Goal: Book appointment/travel/reservation

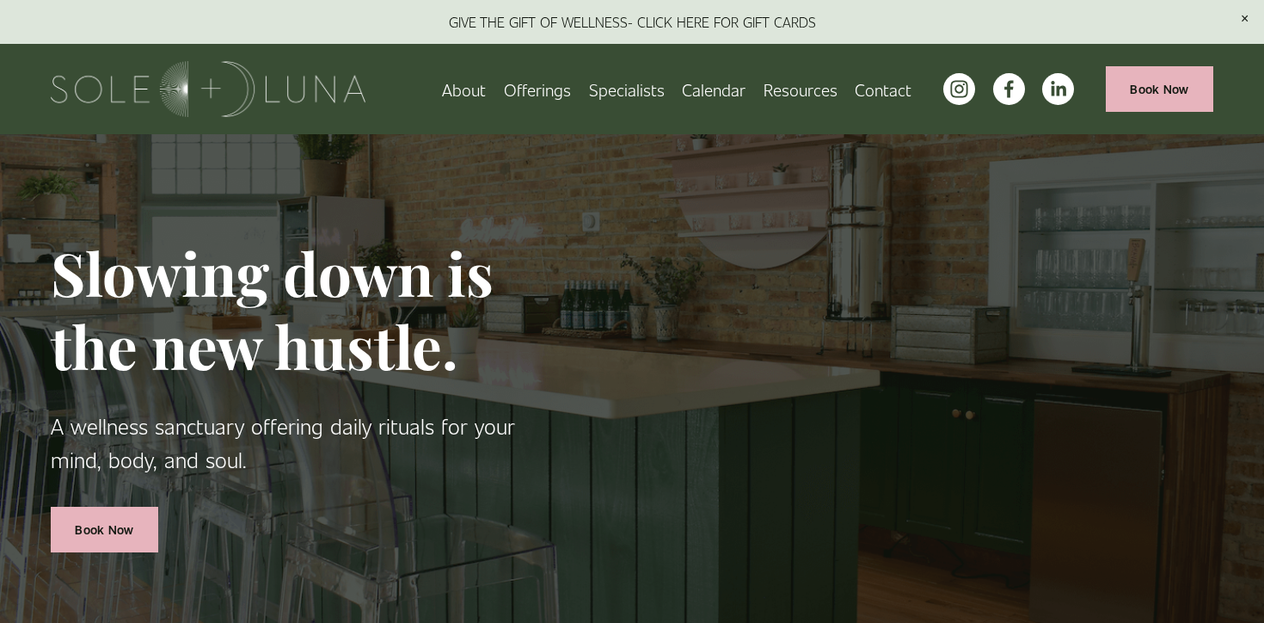
click at [0, 0] on span "Charm School!" at bounding box center [0, 0] width 0 height 0
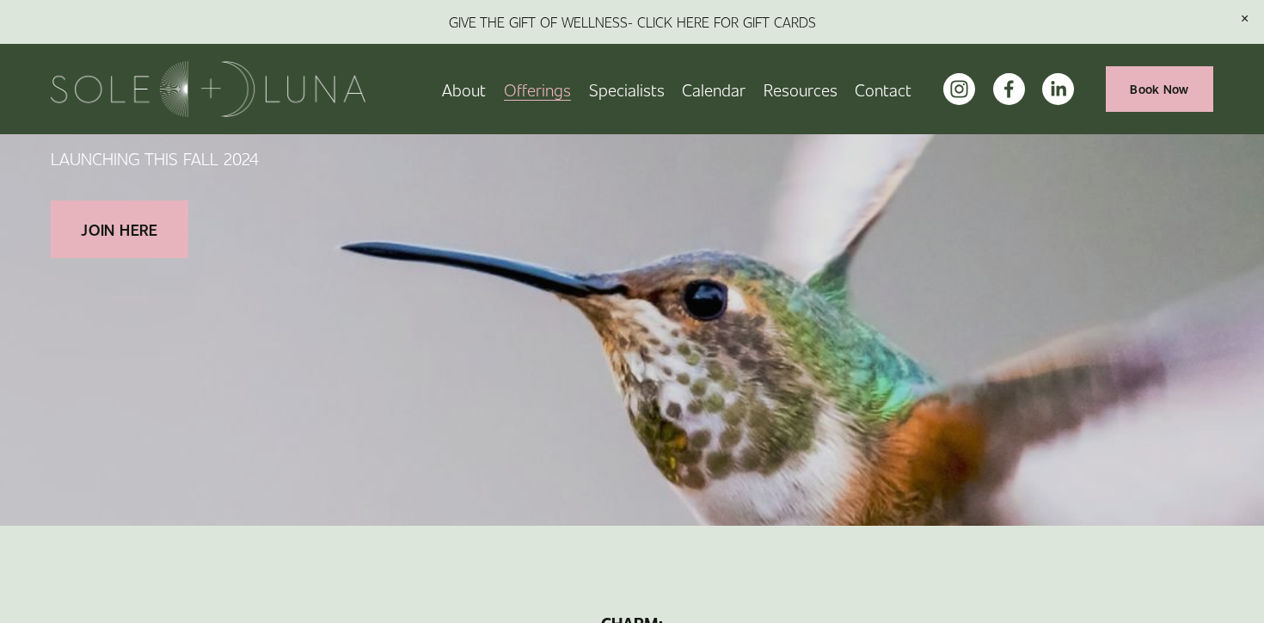
scroll to position [131, 0]
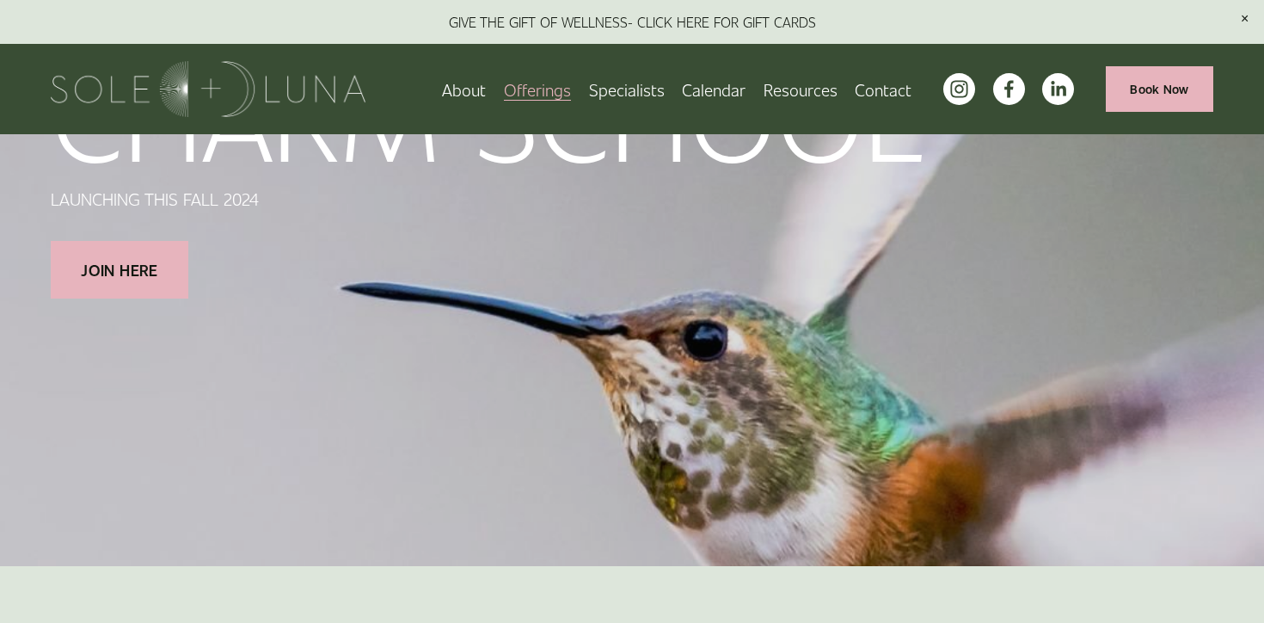
click at [624, 89] on link "Specialists" at bounding box center [627, 89] width 76 height 30
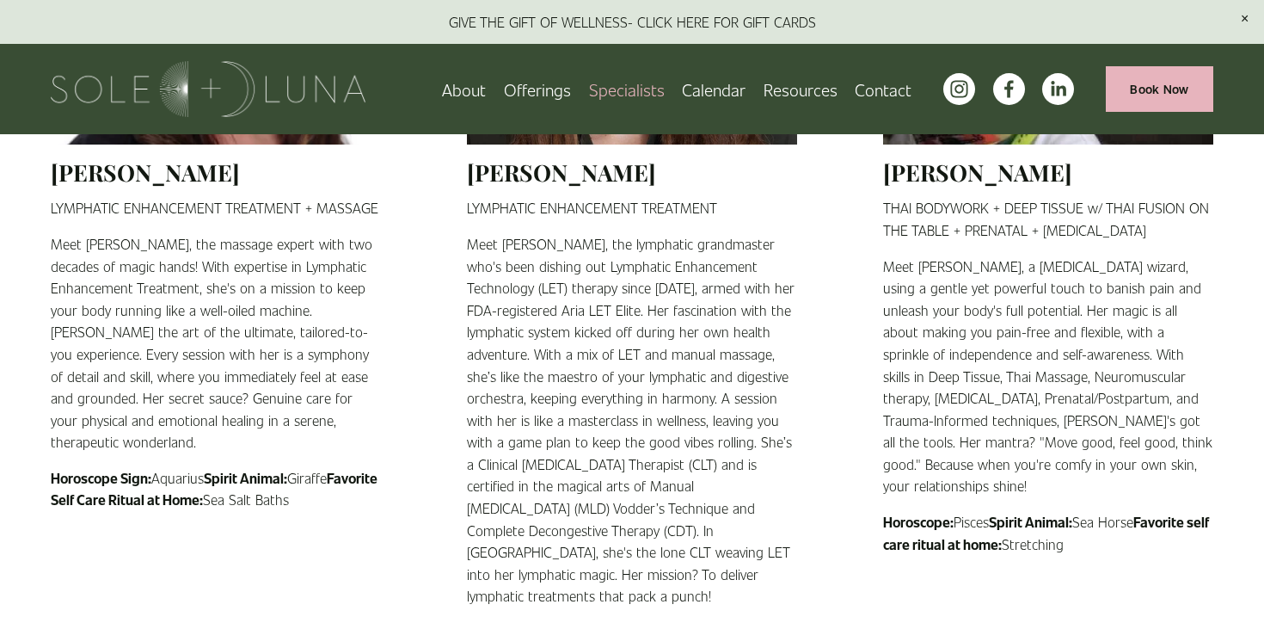
scroll to position [1553, 0]
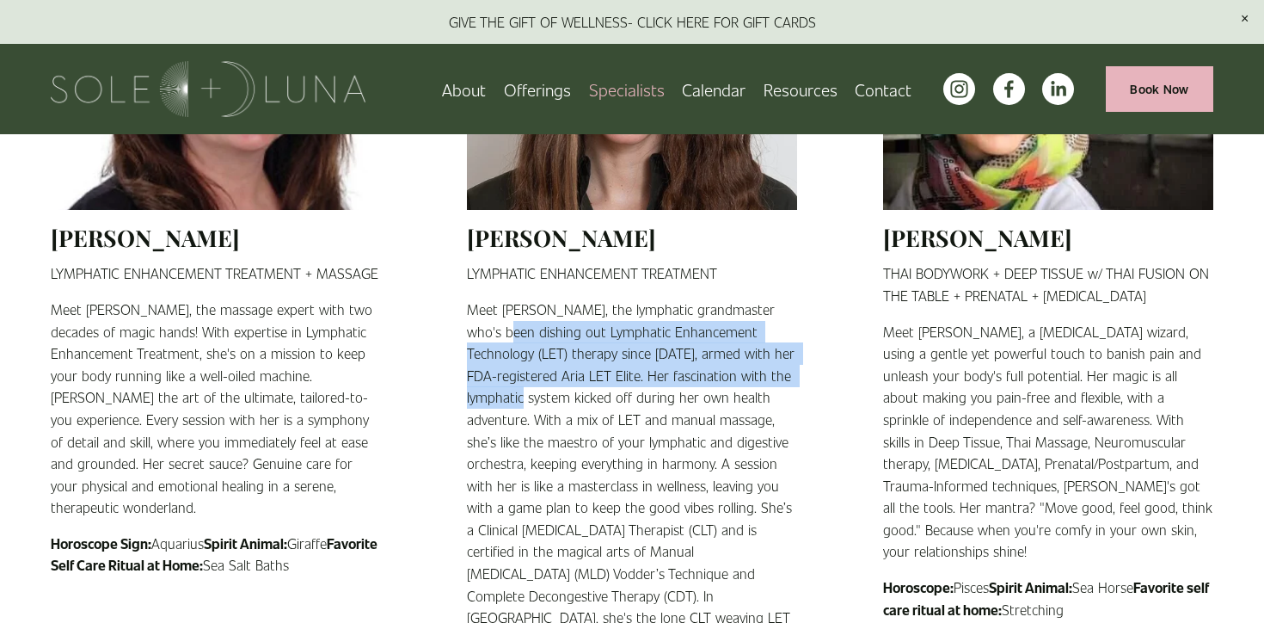
drag, startPoint x: 502, startPoint y: 333, endPoint x: 564, endPoint y: 408, distance: 97.1
click at [564, 408] on p "Meet Stephanie, the lymphatic grandmaster who's been dishing out Lymphatic Enha…" at bounding box center [632, 485] width 330 height 374
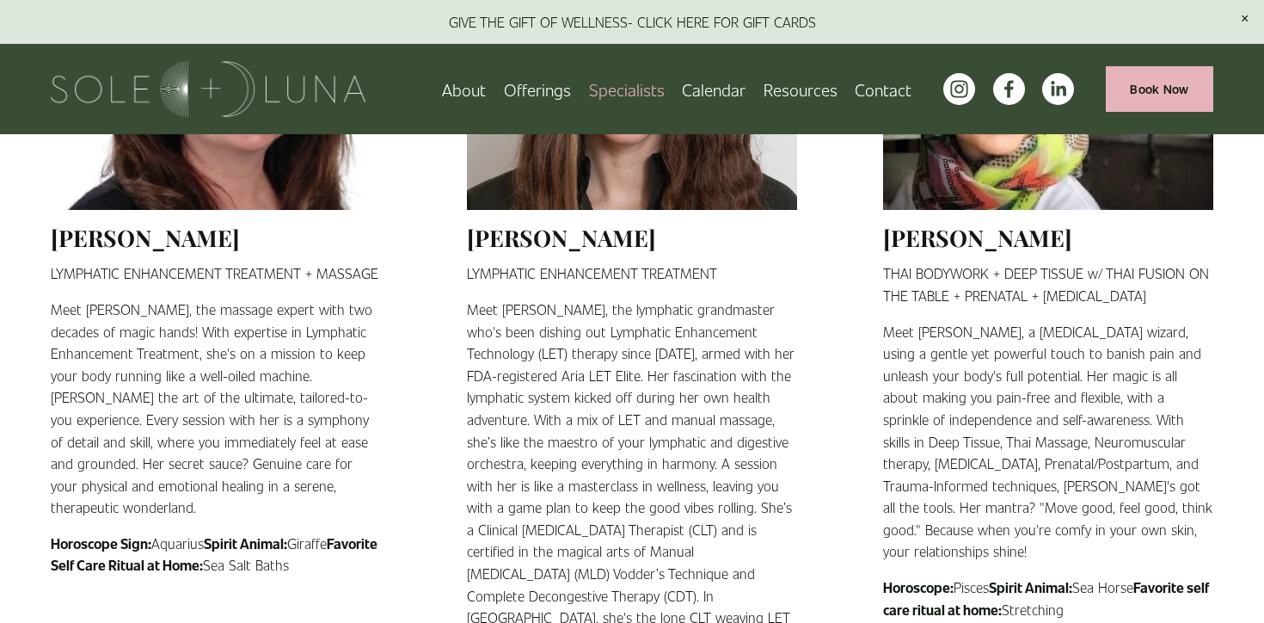
click at [581, 440] on p "Meet Stephanie, the lymphatic grandmaster who's been dishing out Lymphatic Enha…" at bounding box center [632, 485] width 330 height 374
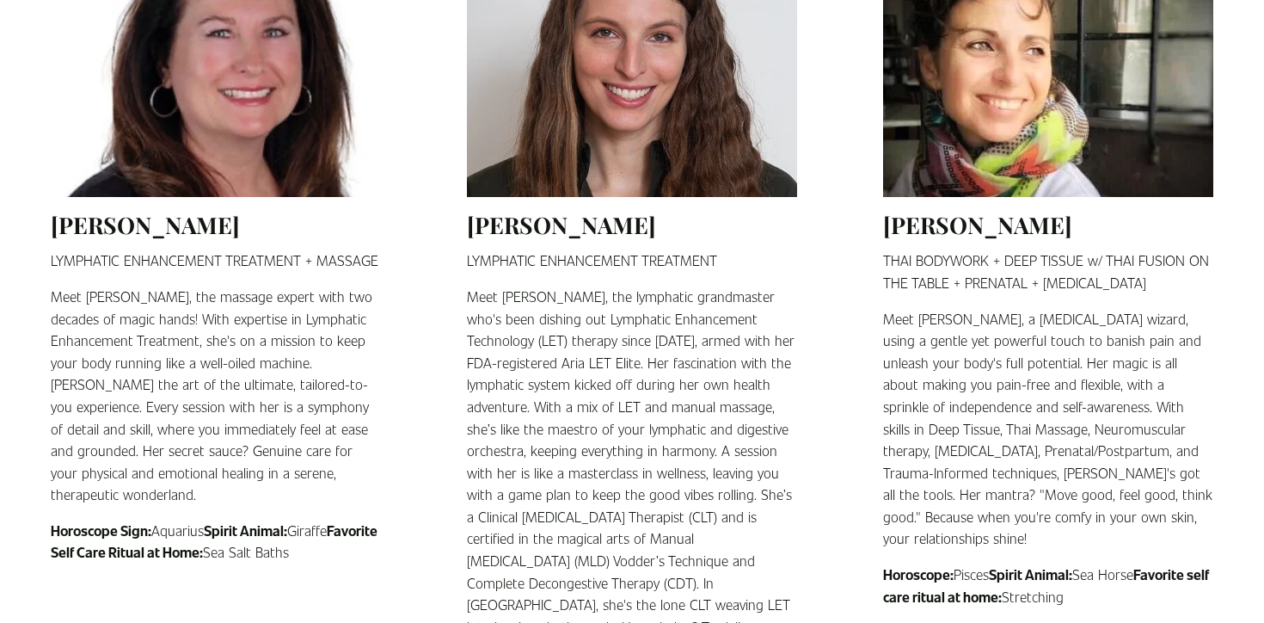
scroll to position [1525, 0]
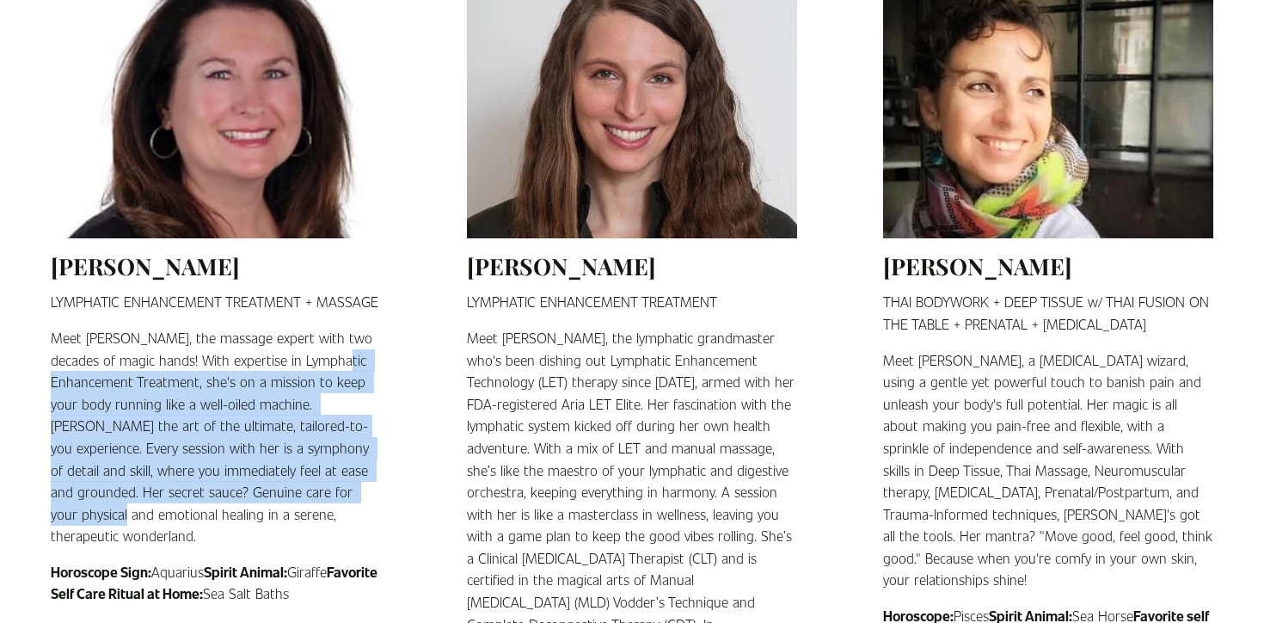
drag, startPoint x: 89, startPoint y: 390, endPoint x: 152, endPoint y: 515, distance: 139.6
click at [158, 515] on p "Meet Lily, the massage expert with two decades of magic hands! With expertise i…" at bounding box center [216, 437] width 330 height 220
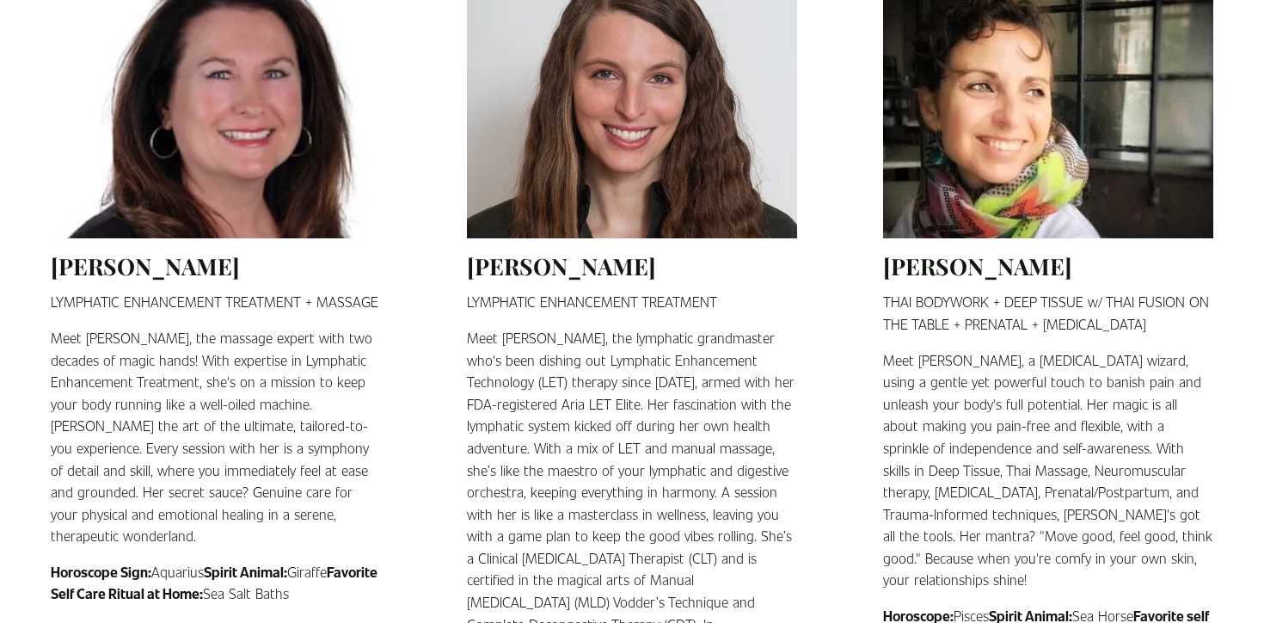
click at [170, 540] on p "Meet Lily, the massage expert with two decades of magic hands! With expertise i…" at bounding box center [216, 437] width 330 height 220
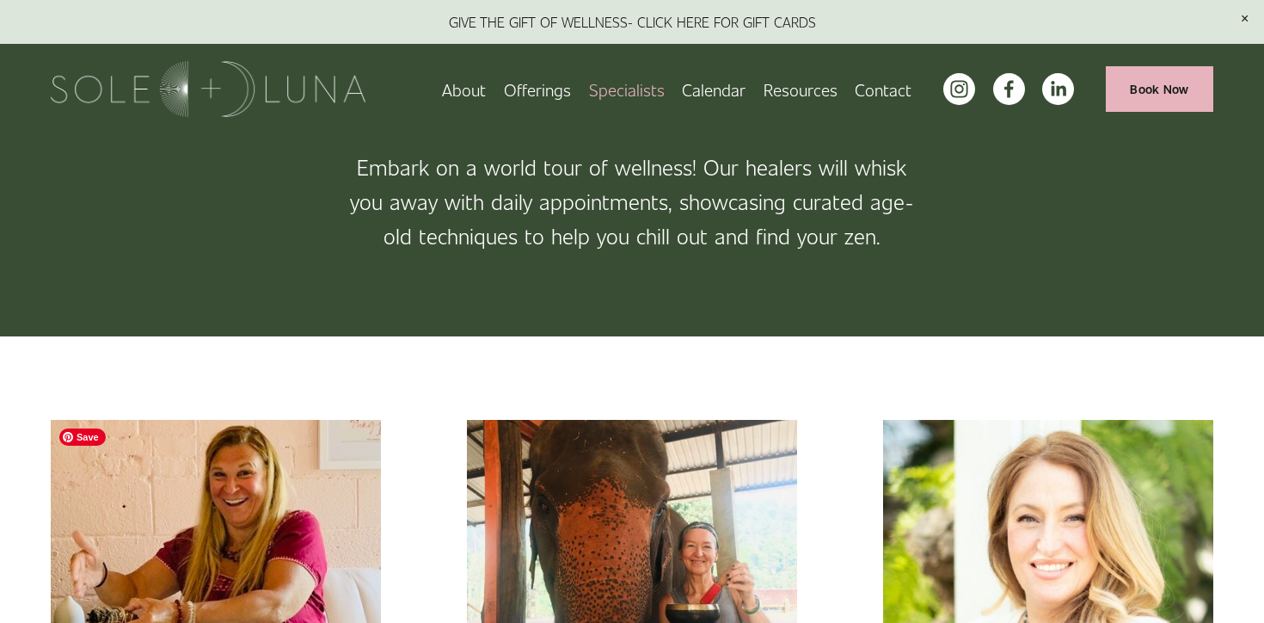
scroll to position [0, 0]
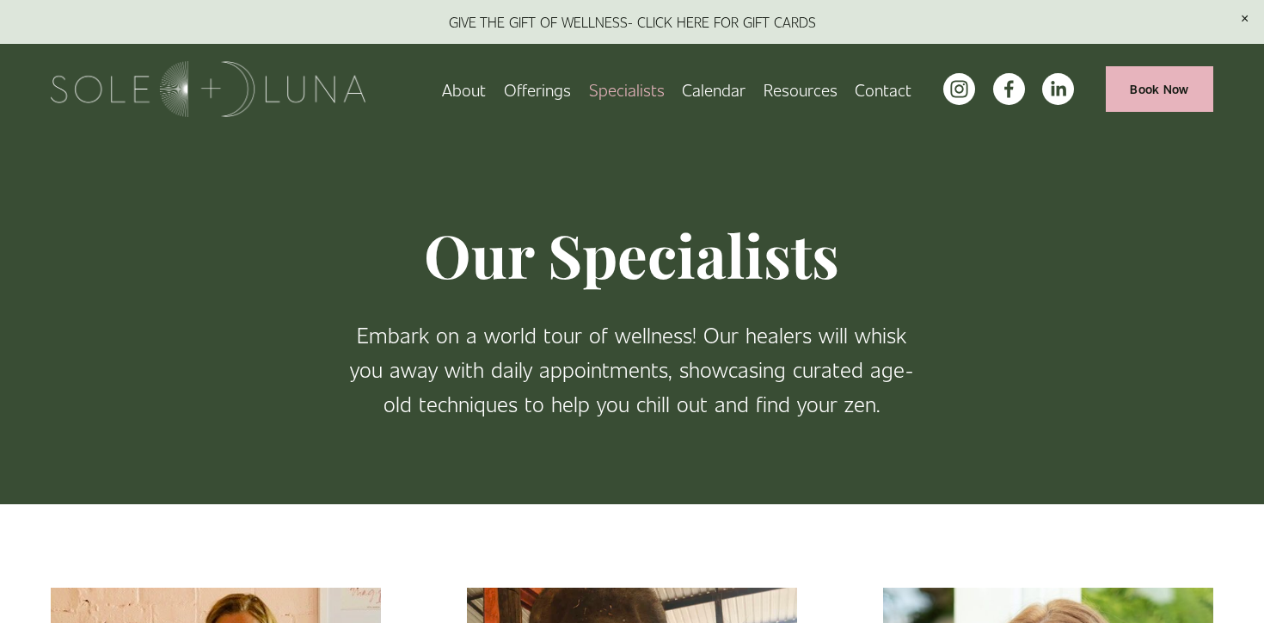
click at [1181, 88] on link "Book Now" at bounding box center [1159, 89] width 107 height 46
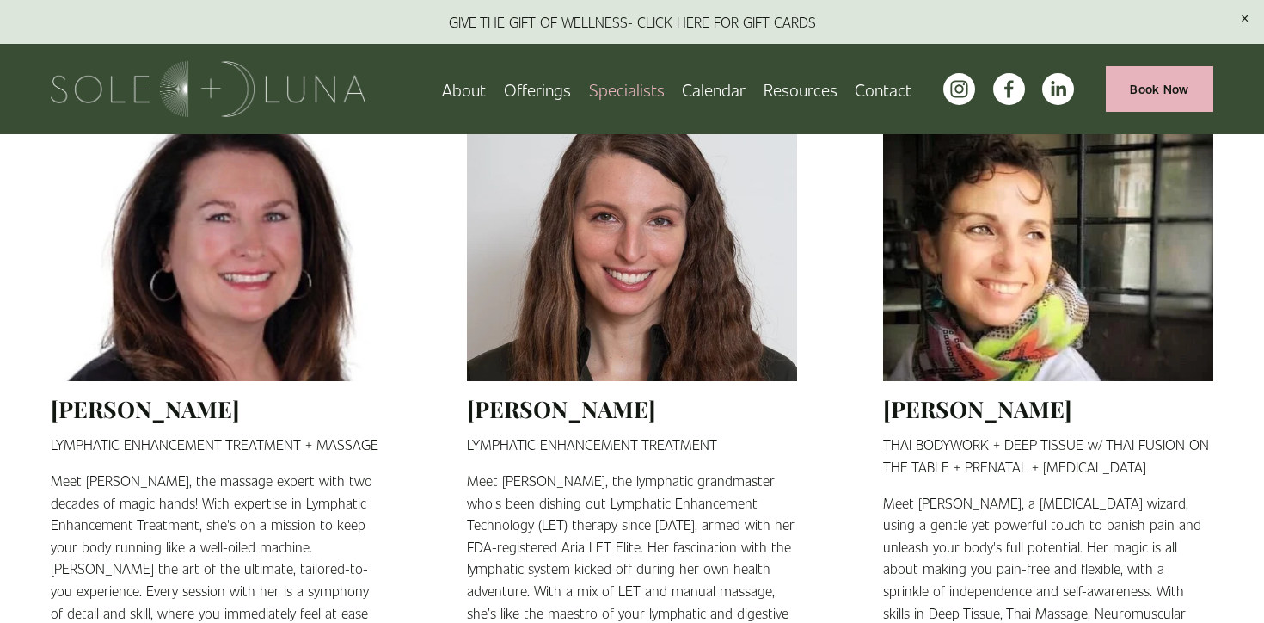
scroll to position [1448, 0]
